Goal: Task Accomplishment & Management: Use online tool/utility

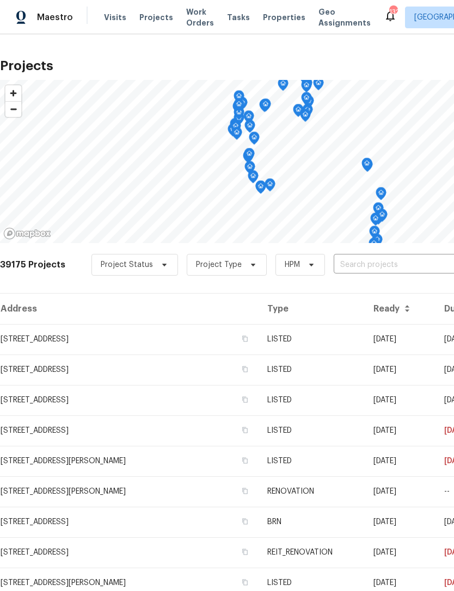
click at [385, 262] on input "text" at bounding box center [396, 265] width 125 height 17
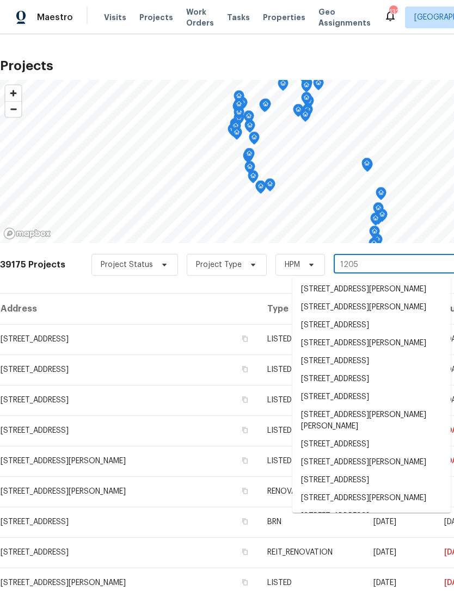
type input "1205 d"
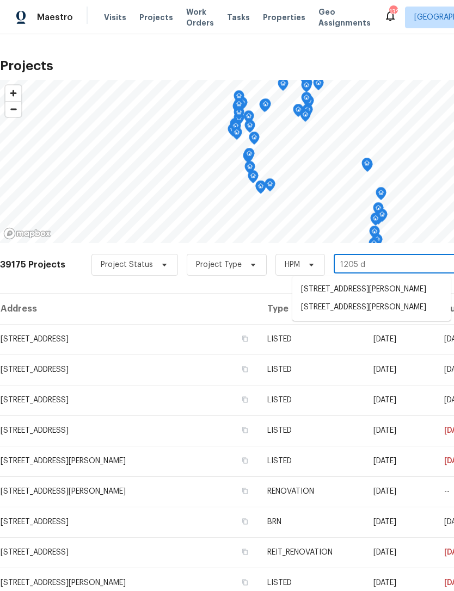
click at [375, 310] on li "[STREET_ADDRESS][PERSON_NAME]" at bounding box center [371, 308] width 158 height 18
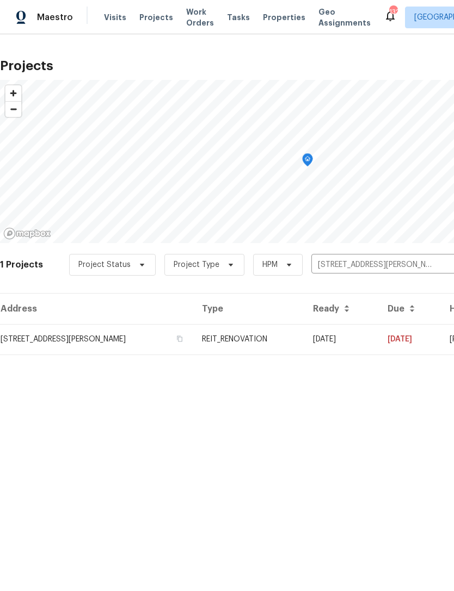
click at [302, 333] on td "REIT_RENOVATION" at bounding box center [248, 339] width 111 height 30
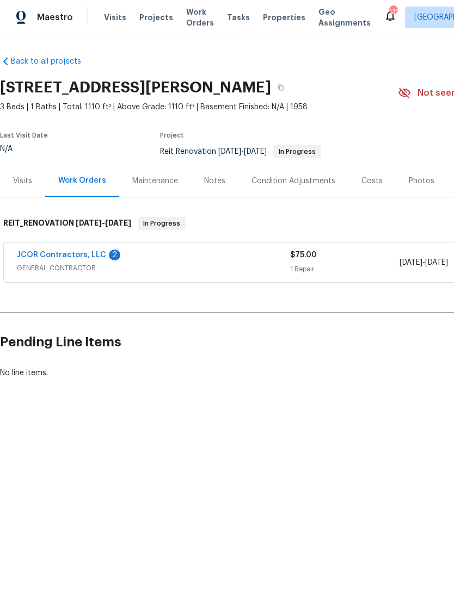
click at [252, 269] on span "GENERAL_CONTRACTOR" at bounding box center [153, 268] width 273 height 11
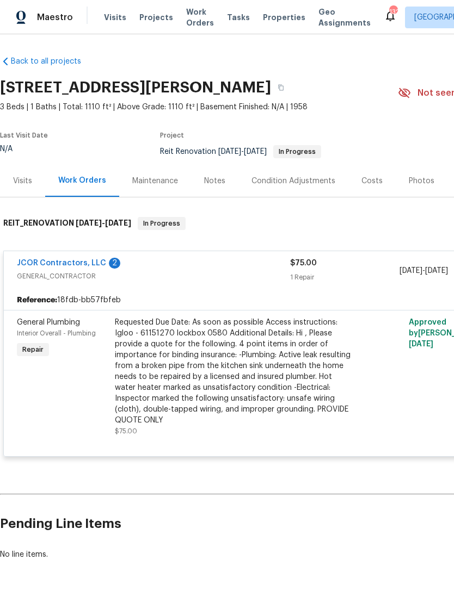
click at [243, 345] on div "Requested Due Date: As soon as possible Access instructions: Igloo - 61151270 l…" at bounding box center [234, 371] width 238 height 109
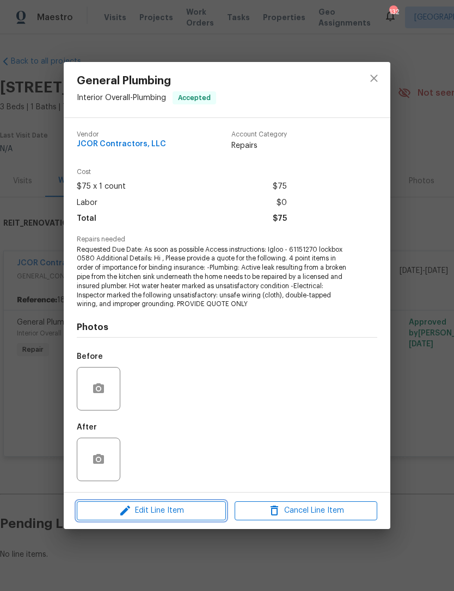
click at [188, 515] on span "Edit Line Item" at bounding box center [151, 511] width 143 height 14
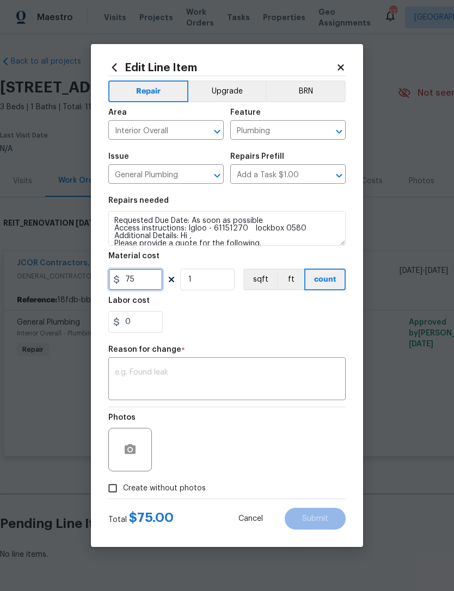
click at [151, 283] on input "75" at bounding box center [135, 280] width 54 height 22
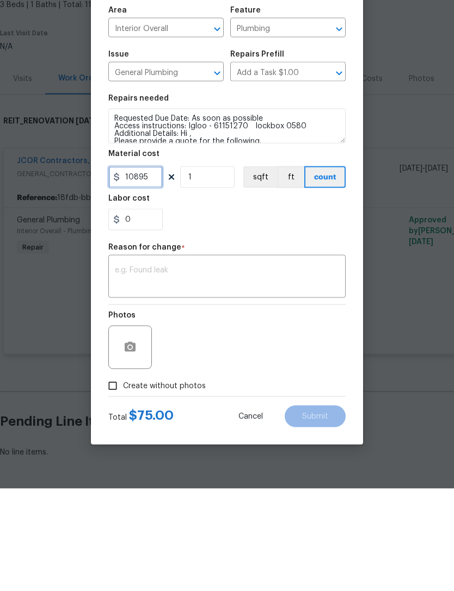
type input "10895"
click at [238, 369] on textarea at bounding box center [227, 380] width 224 height 23
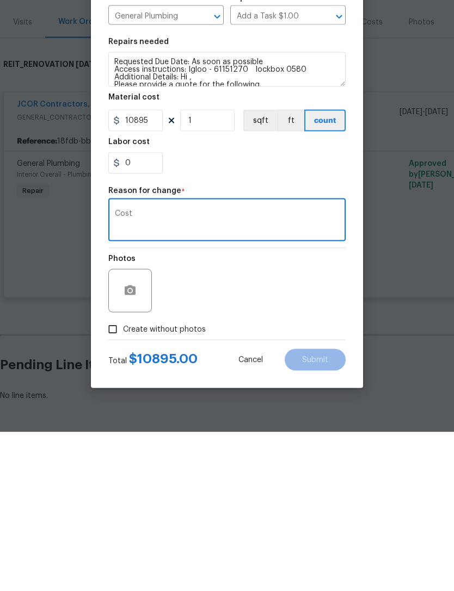
scroll to position [13, 0]
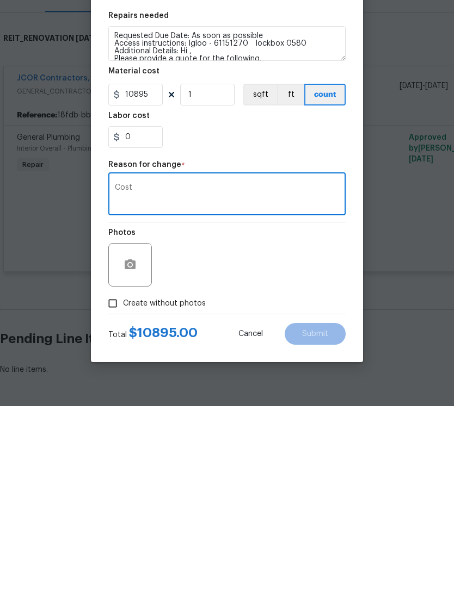
type textarea "Cost"
click at [114, 478] on input "Create without photos" at bounding box center [112, 488] width 21 height 21
checkbox input "true"
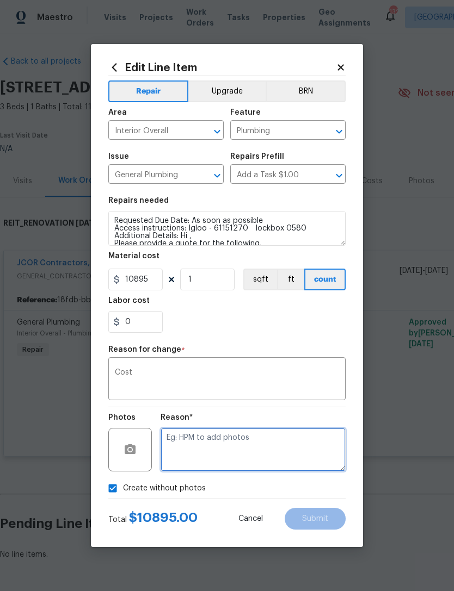
click at [220, 441] on textarea at bounding box center [253, 450] width 185 height 44
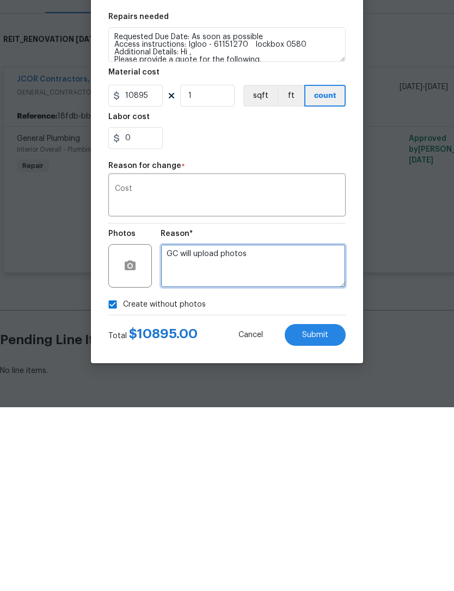
type textarea "GC will upload photos"
click at [326, 515] on span "Submit" at bounding box center [315, 519] width 26 height 8
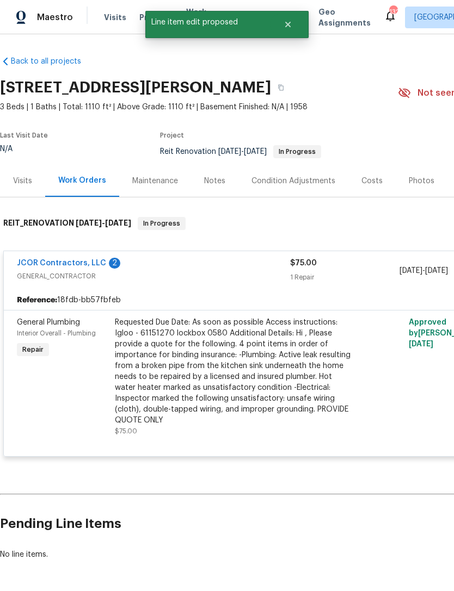
scroll to position [0, 0]
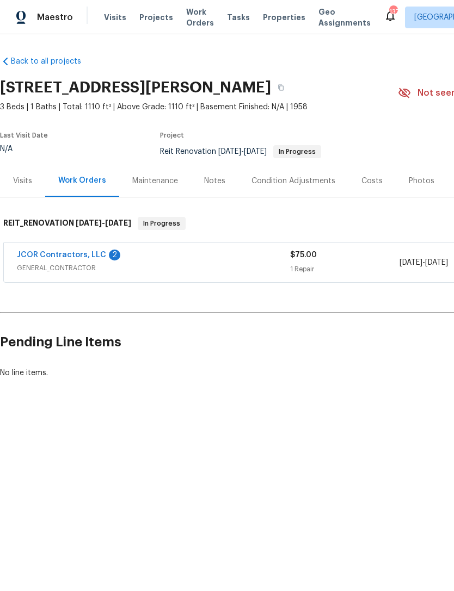
click at [189, 15] on span "Work Orders" at bounding box center [200, 18] width 28 height 22
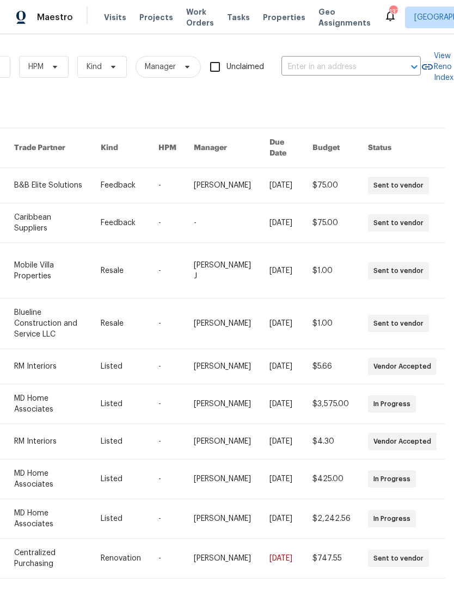
scroll to position [0, 179]
click at [360, 66] on input "text" at bounding box center [335, 67] width 109 height 17
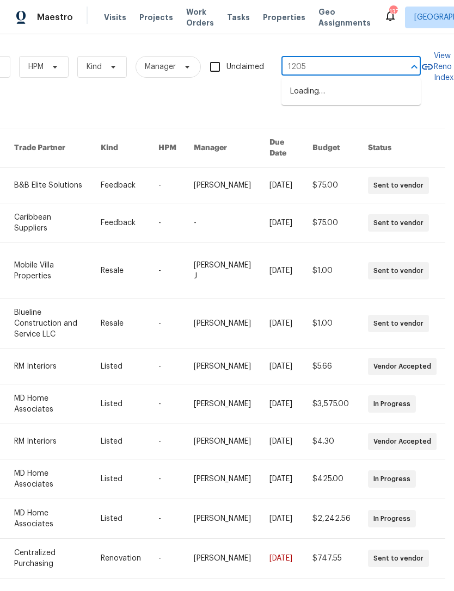
type input "1205 d"
click at [345, 112] on li "[STREET_ADDRESS][PERSON_NAME]" at bounding box center [350, 126] width 139 height 29
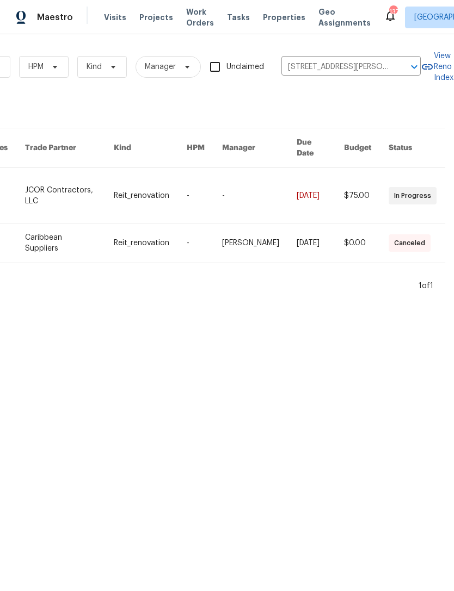
click at [264, 175] on link at bounding box center [259, 195] width 75 height 55
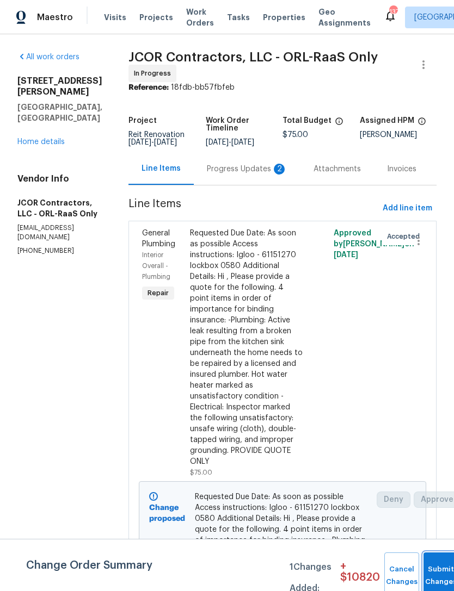
click at [434, 570] on button "Submit Changes" at bounding box center [440, 576] width 35 height 47
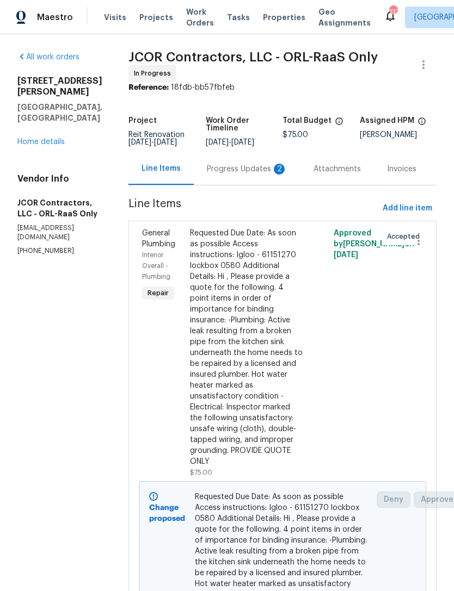
click at [188, 17] on span "Work Orders" at bounding box center [200, 18] width 28 height 22
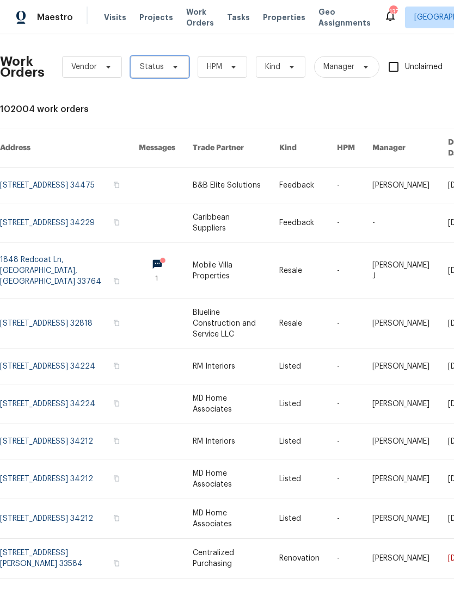
click at [151, 59] on span "Status" at bounding box center [160, 67] width 58 height 22
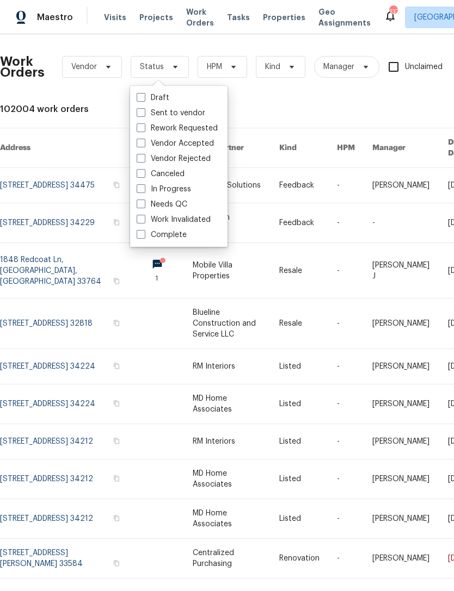
click at [140, 194] on label "In Progress" at bounding box center [164, 189] width 54 height 11
click at [140, 191] on input "In Progress" at bounding box center [140, 187] width 7 height 7
checkbox input "true"
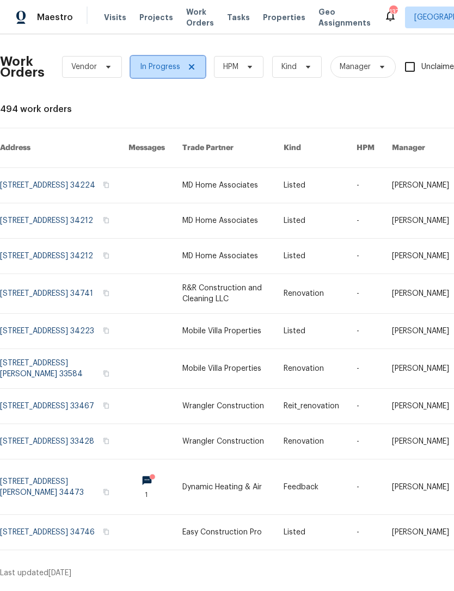
click at [190, 66] on icon at bounding box center [191, 66] width 5 height 5
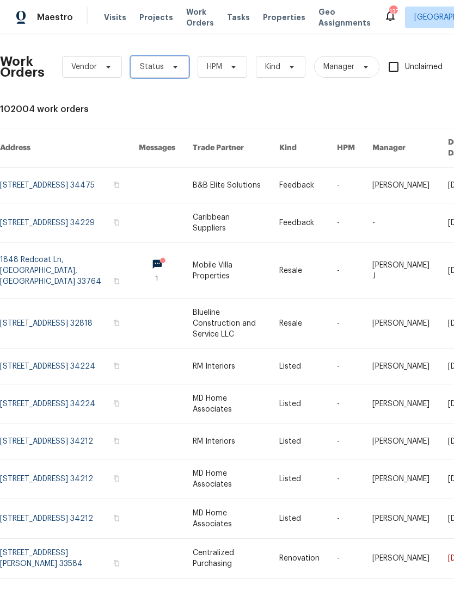
click at [155, 66] on span "Status" at bounding box center [152, 66] width 24 height 11
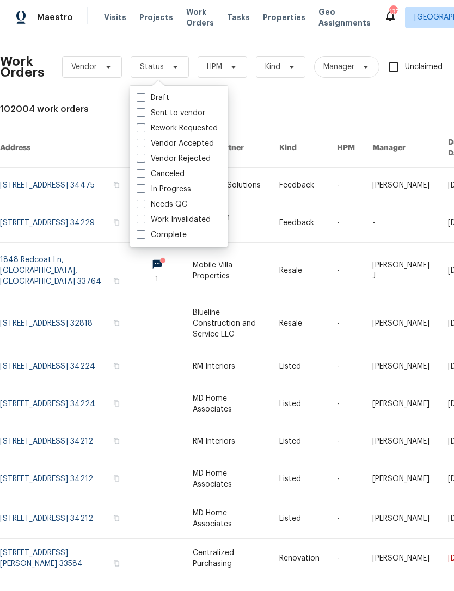
click at [138, 204] on span at bounding box center [141, 204] width 9 height 9
click at [138, 204] on input "Needs QC" at bounding box center [140, 202] width 7 height 7
checkbox input "true"
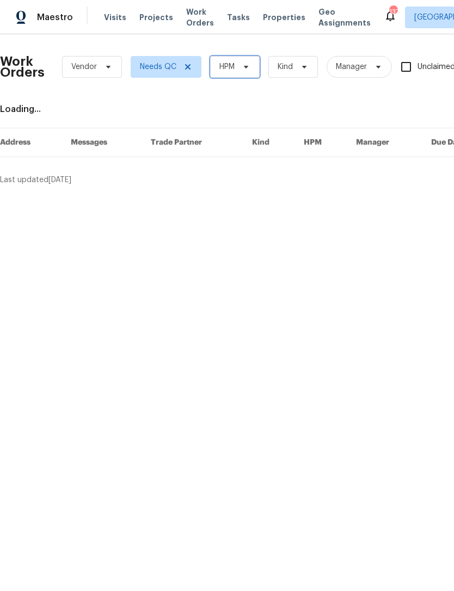
click at [233, 62] on span "HPM" at bounding box center [226, 66] width 15 height 11
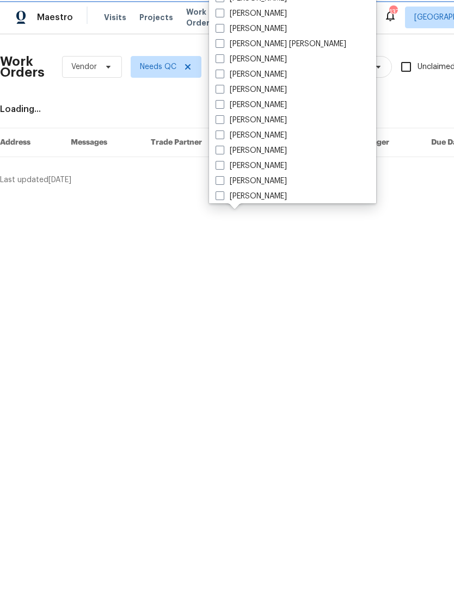
scroll to position [139, 0]
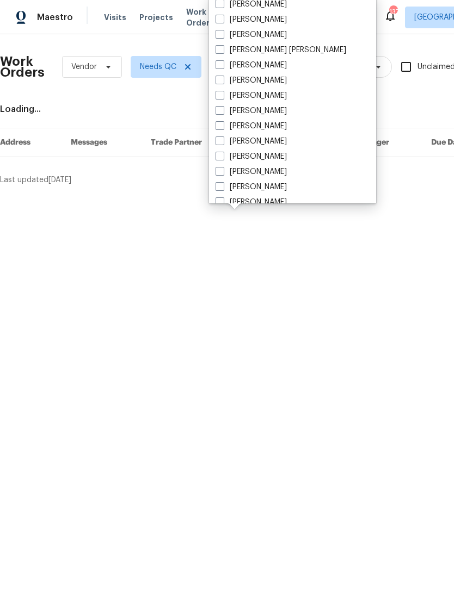
click at [224, 108] on span at bounding box center [219, 110] width 9 height 9
click at [223, 108] on input "[PERSON_NAME]" at bounding box center [218, 109] width 7 height 7
checkbox input "true"
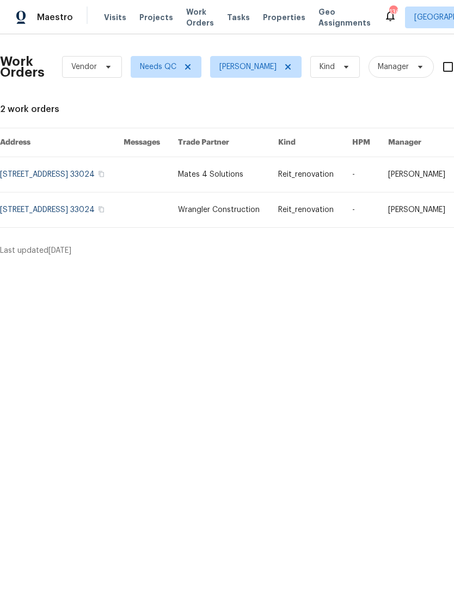
click at [272, 14] on span "Properties" at bounding box center [284, 17] width 42 height 11
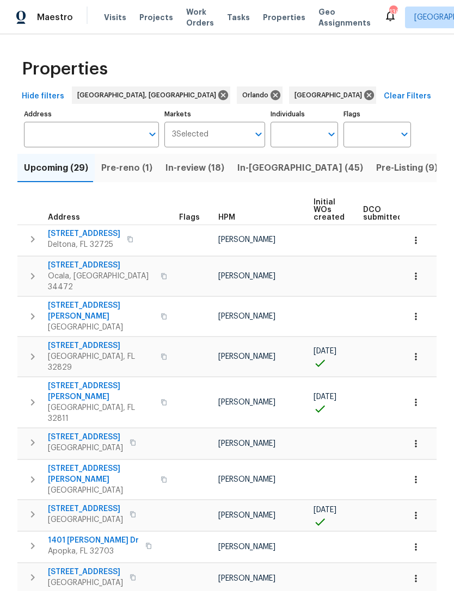
click at [233, 134] on input "Markets" at bounding box center [228, 135] width 41 height 26
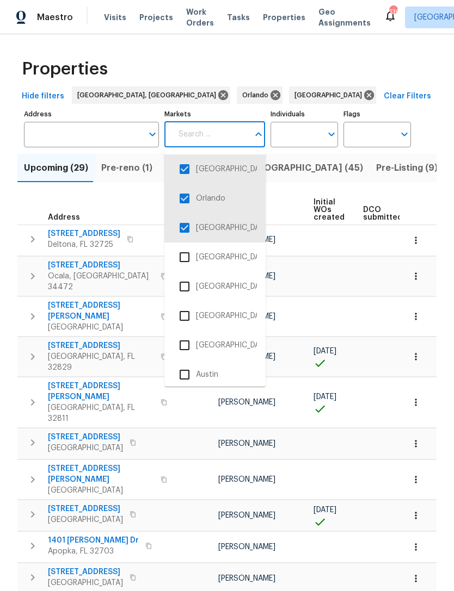
click at [184, 196] on input "checkbox" at bounding box center [184, 198] width 23 height 23
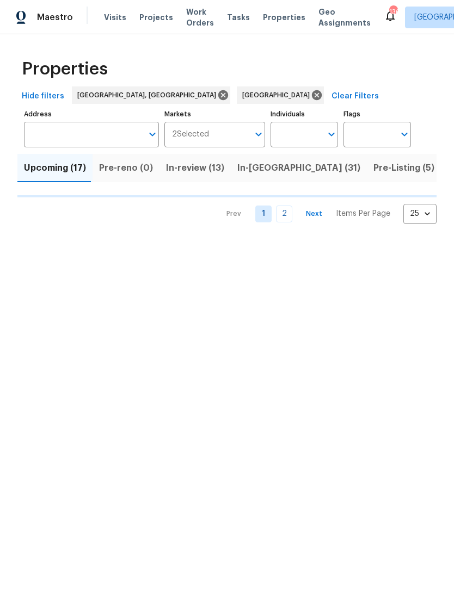
click at [219, 135] on input "Markets" at bounding box center [229, 135] width 40 height 26
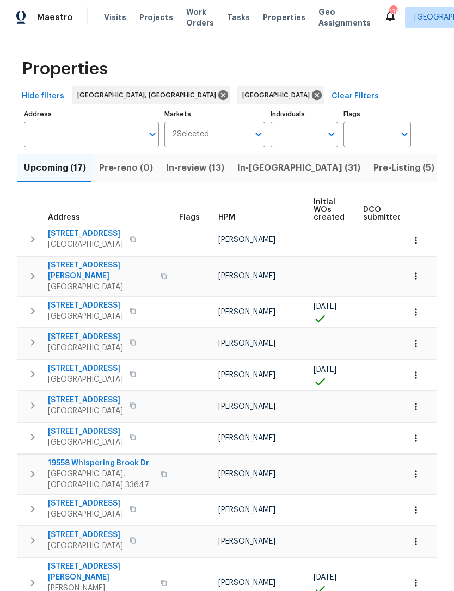
click at [212, 133] on input "Markets" at bounding box center [229, 135] width 40 height 26
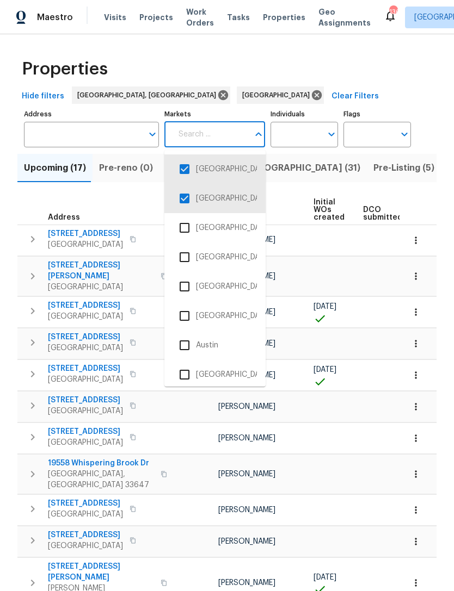
click at [183, 204] on input "checkbox" at bounding box center [184, 198] width 23 height 23
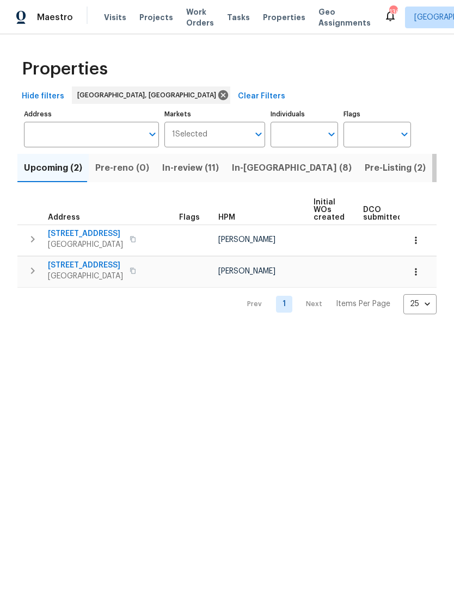
click at [439, 165] on span "Listed (12)" at bounding box center [461, 168] width 45 height 15
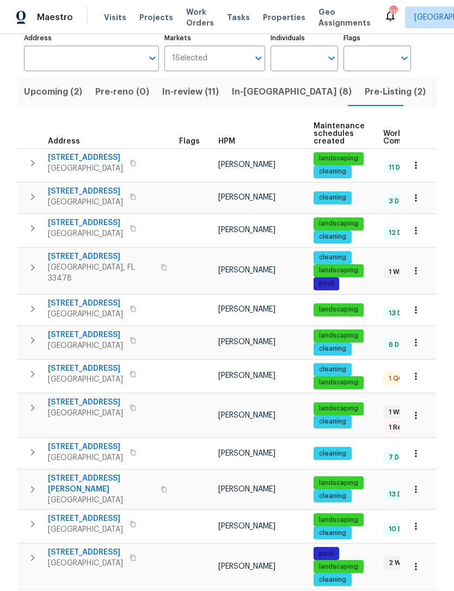
scroll to position [35, 0]
